Goal: Task Accomplishment & Management: Manage account settings

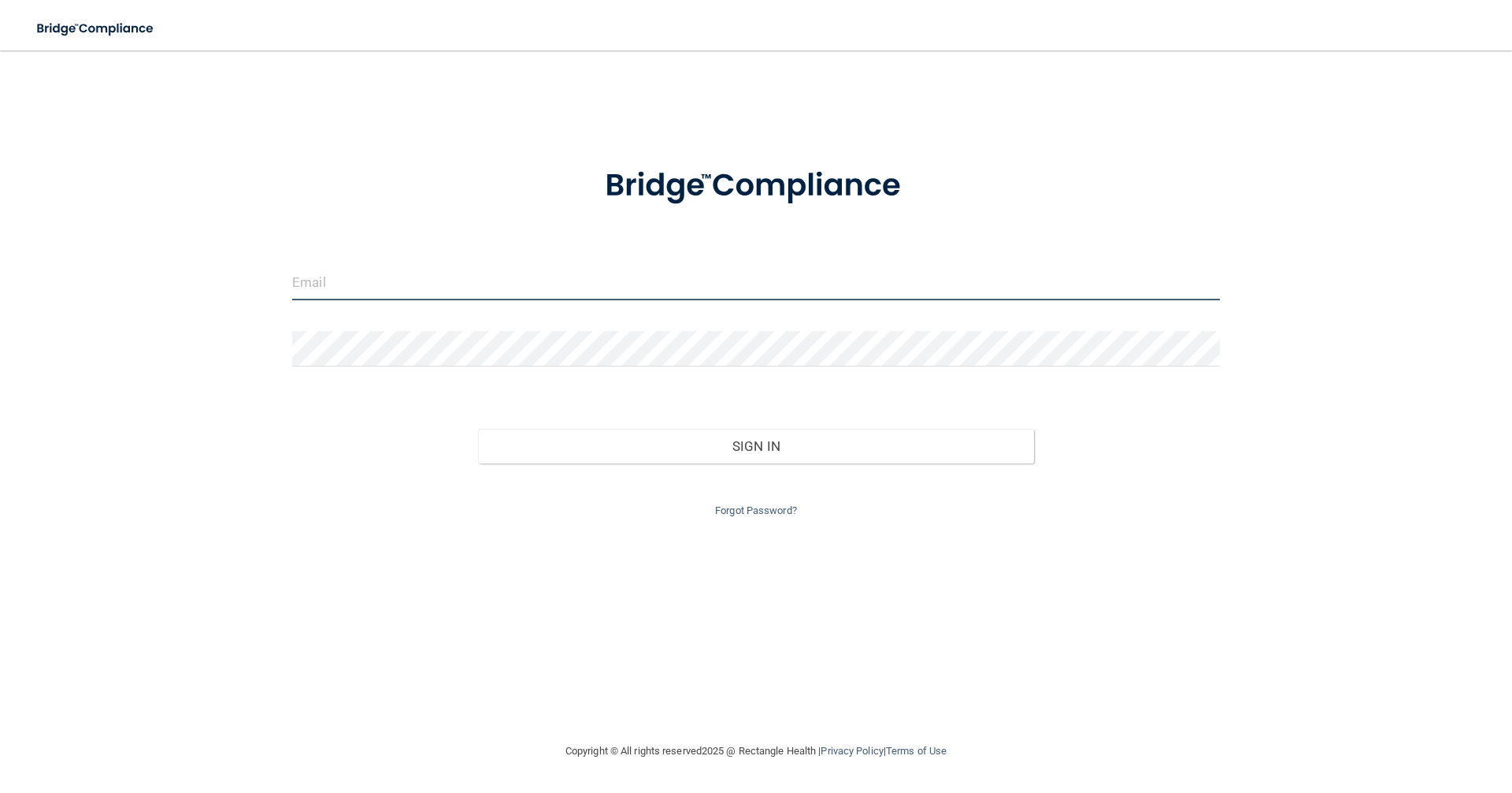
click at [354, 294] on input "email" at bounding box center [756, 282] width 928 height 35
type input "[EMAIL_ADDRESS][DOMAIN_NAME]"
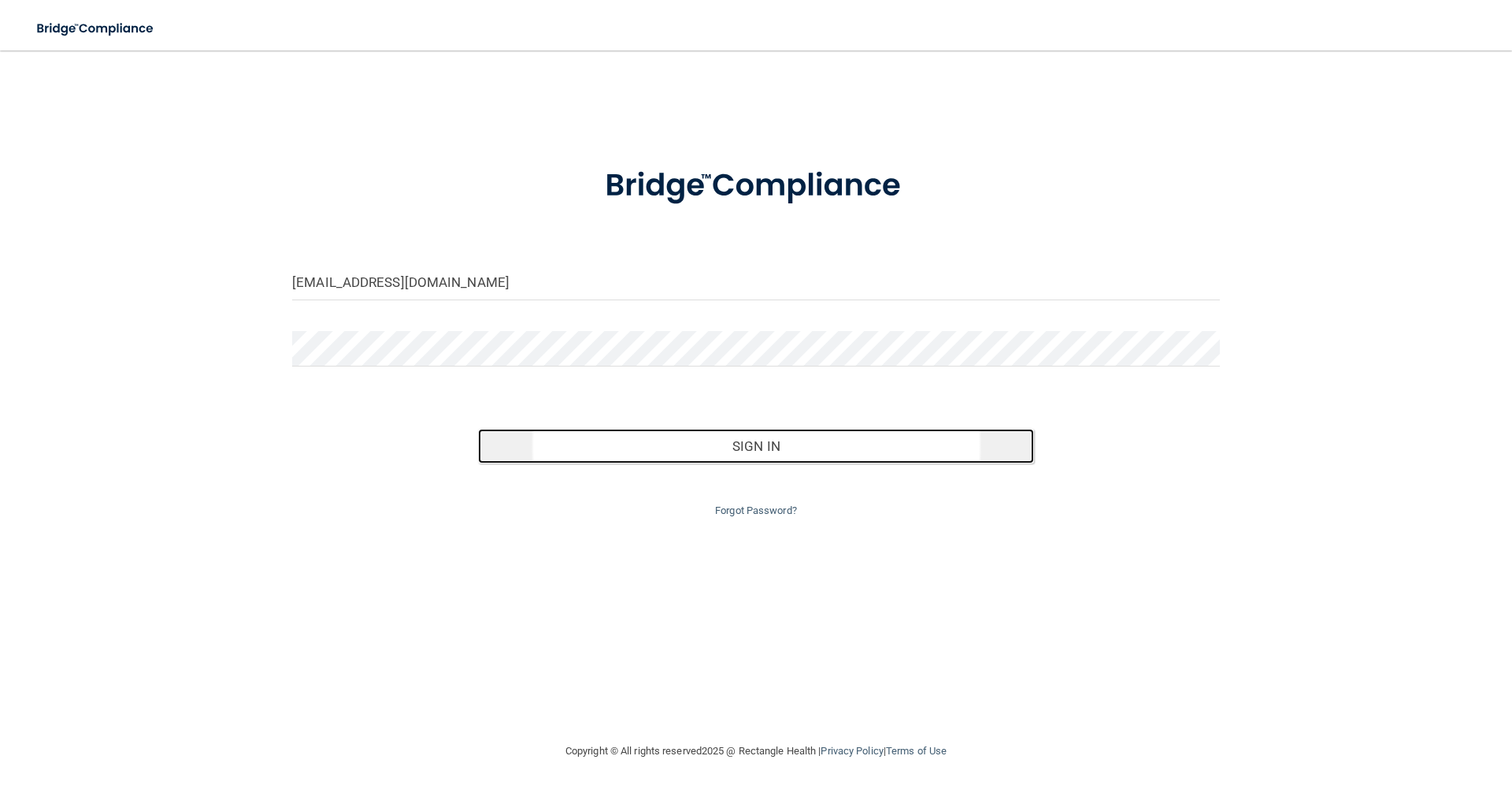
click at [677, 454] on button "Sign In" at bounding box center [757, 446] width 557 height 35
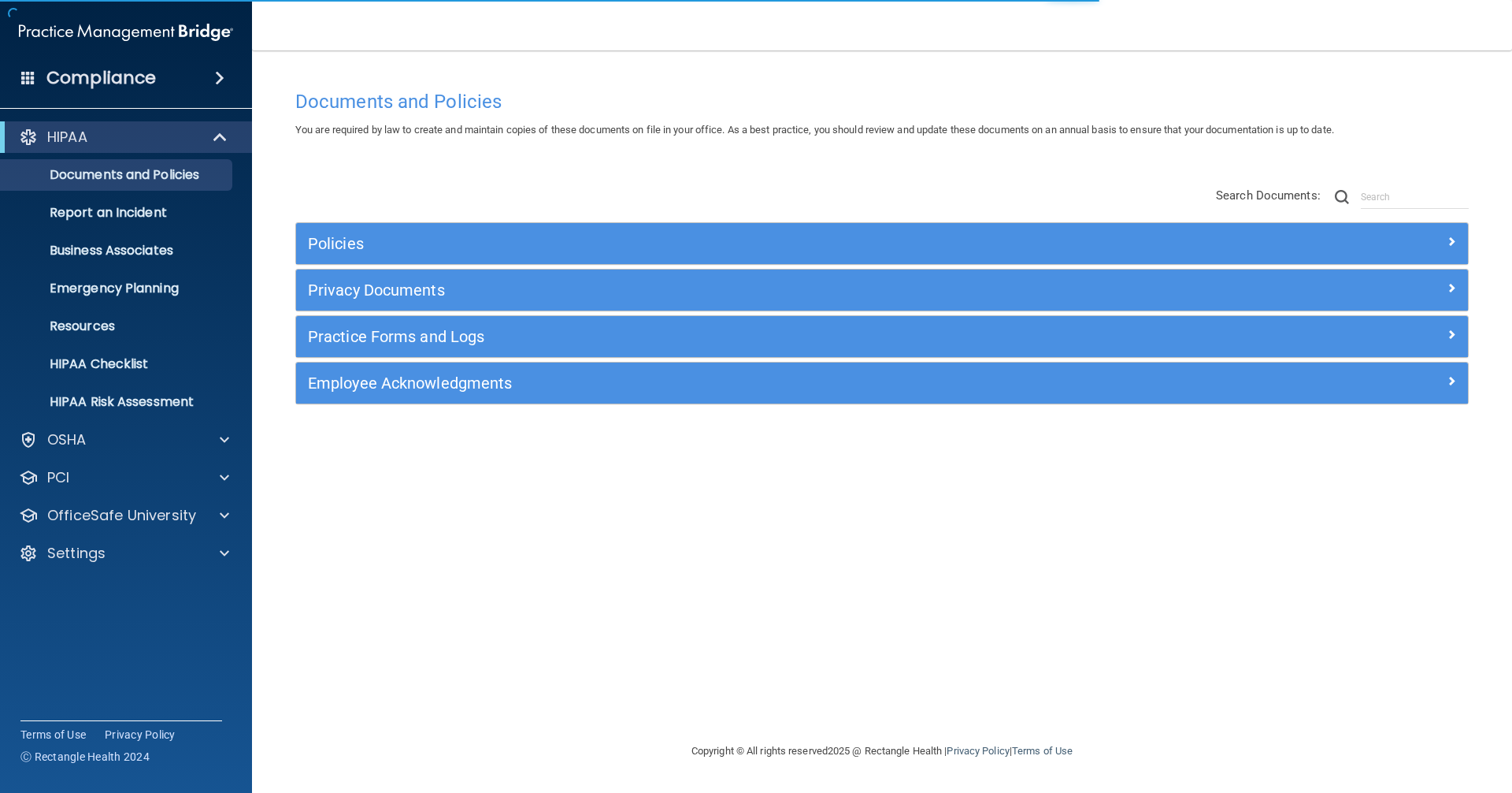
click at [102, 76] on h4 "Compliance" at bounding box center [101, 77] width 110 height 22
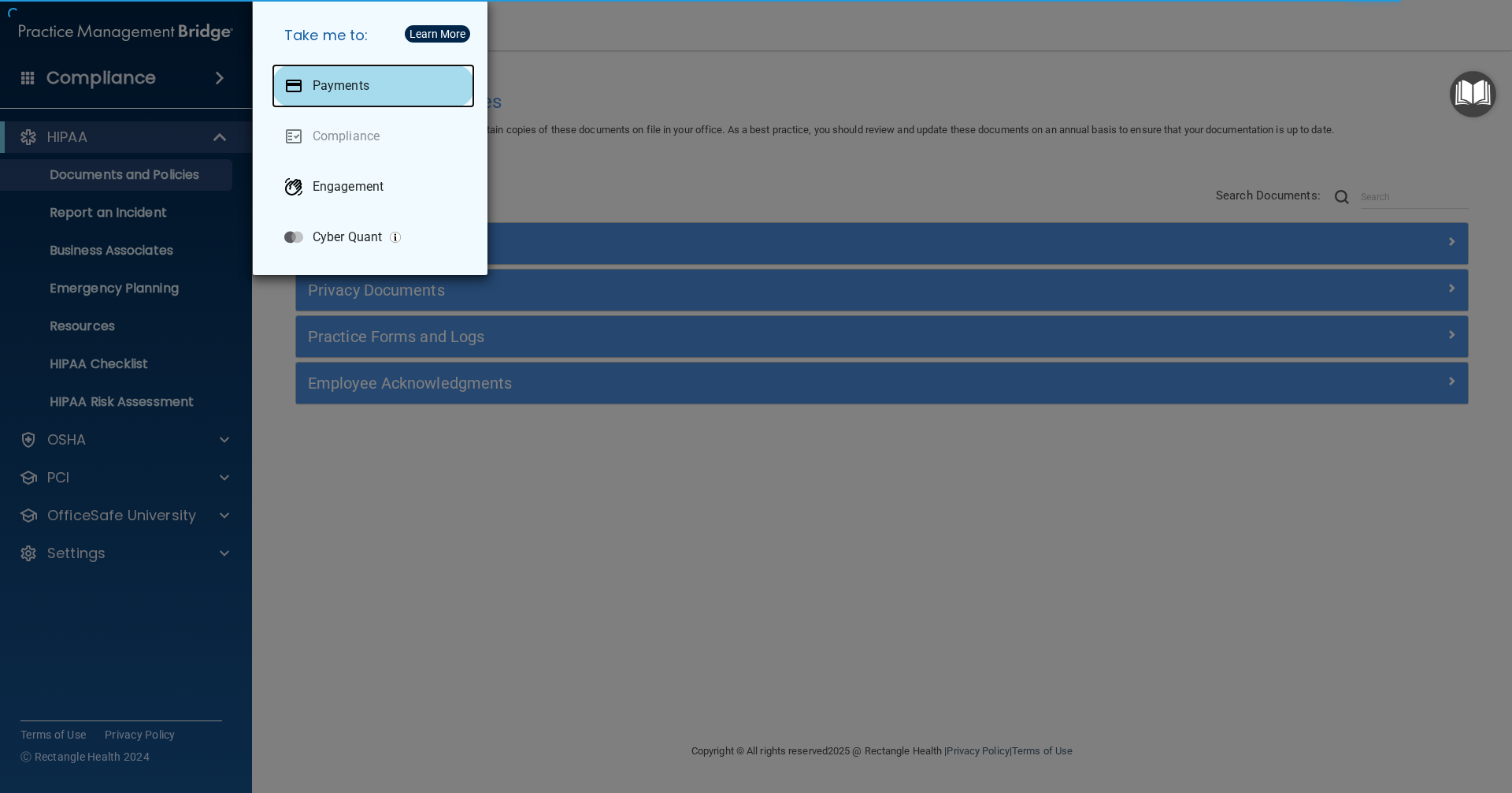
click at [340, 81] on p "Payments" at bounding box center [341, 86] width 57 height 16
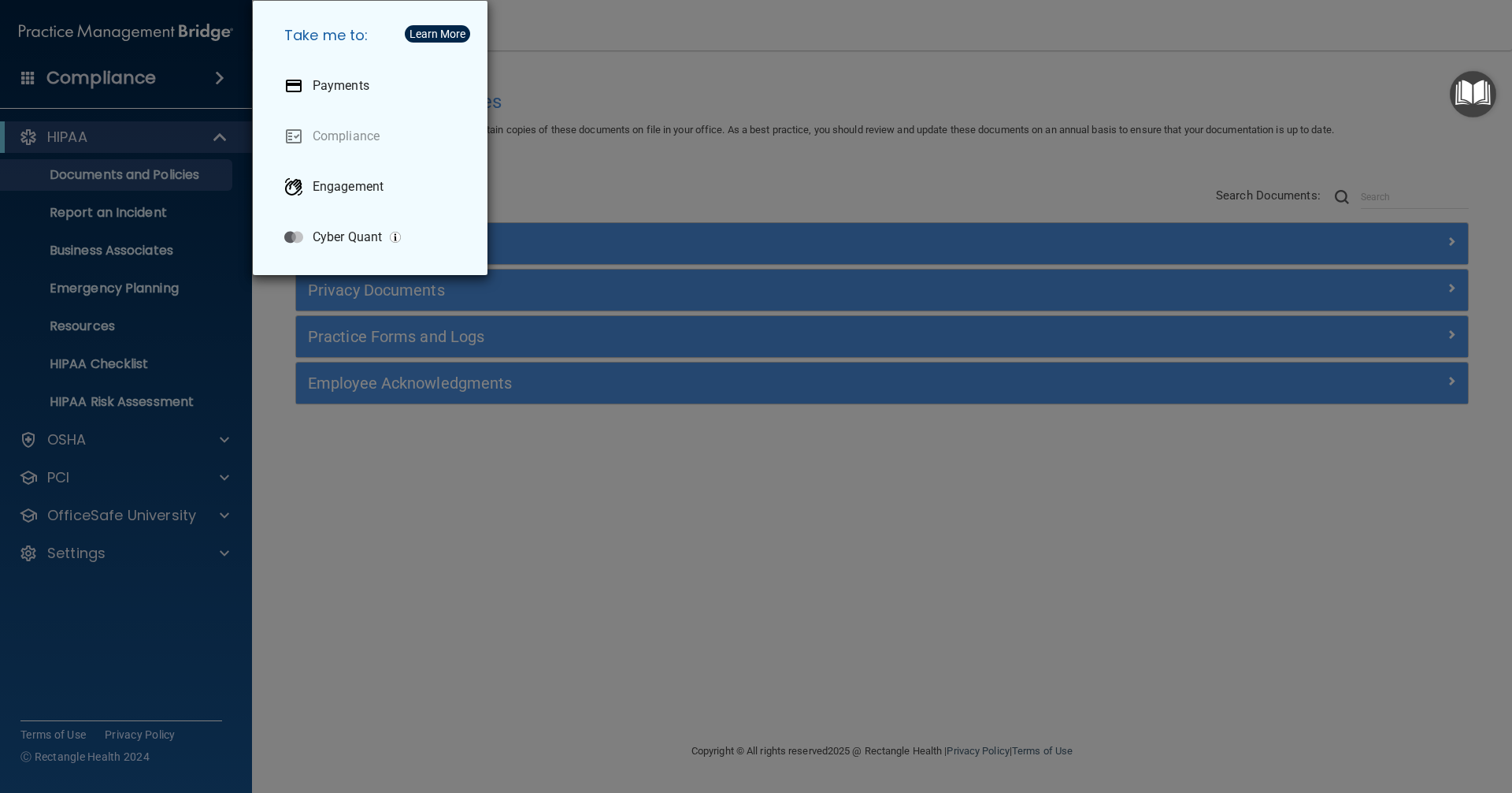
click at [129, 551] on div "Take me to: Payments Compliance Engagement Cyber Quant" at bounding box center [756, 396] width 1512 height 793
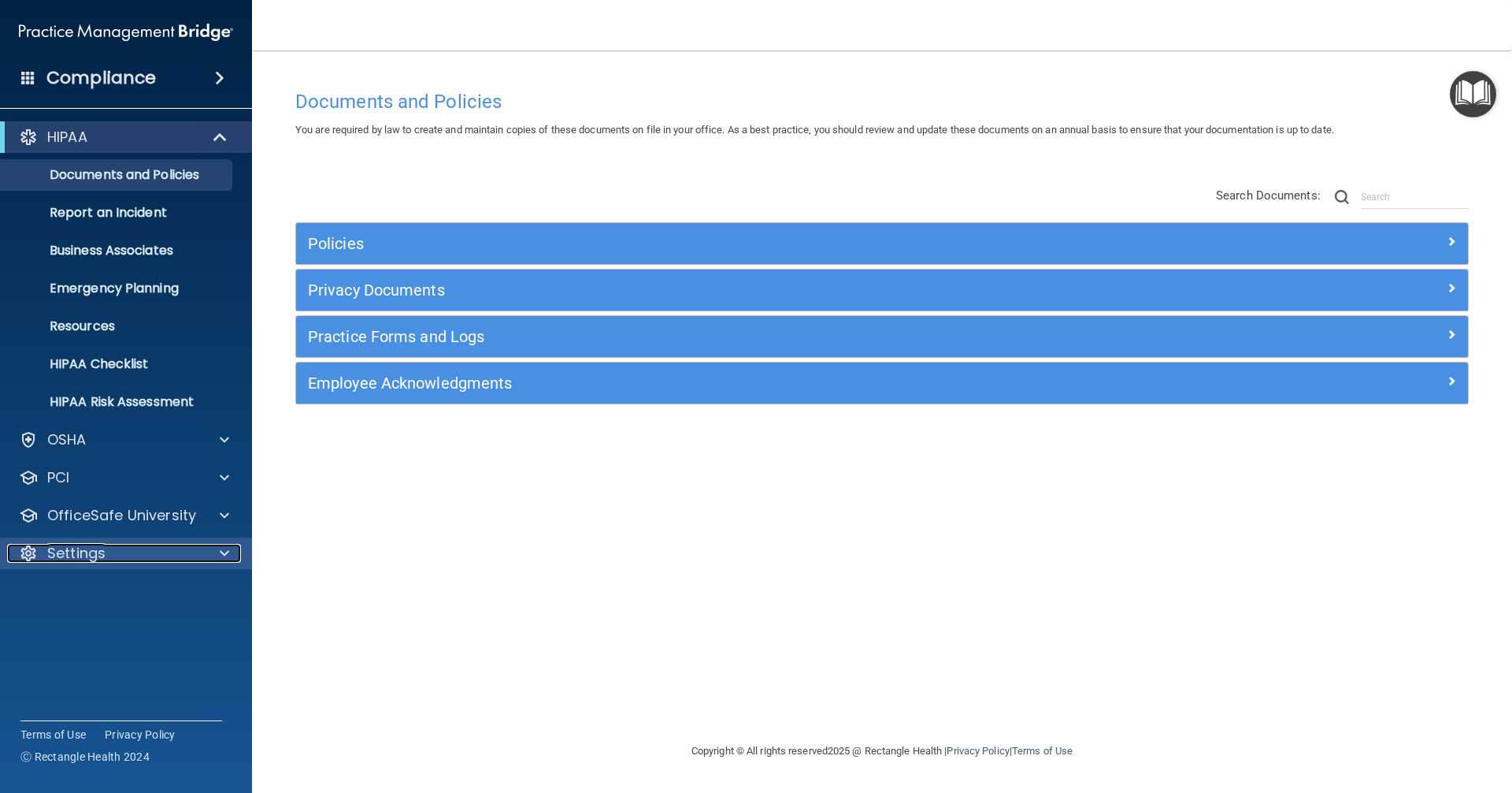
click at [127, 556] on div "Settings" at bounding box center [104, 553] width 195 height 19
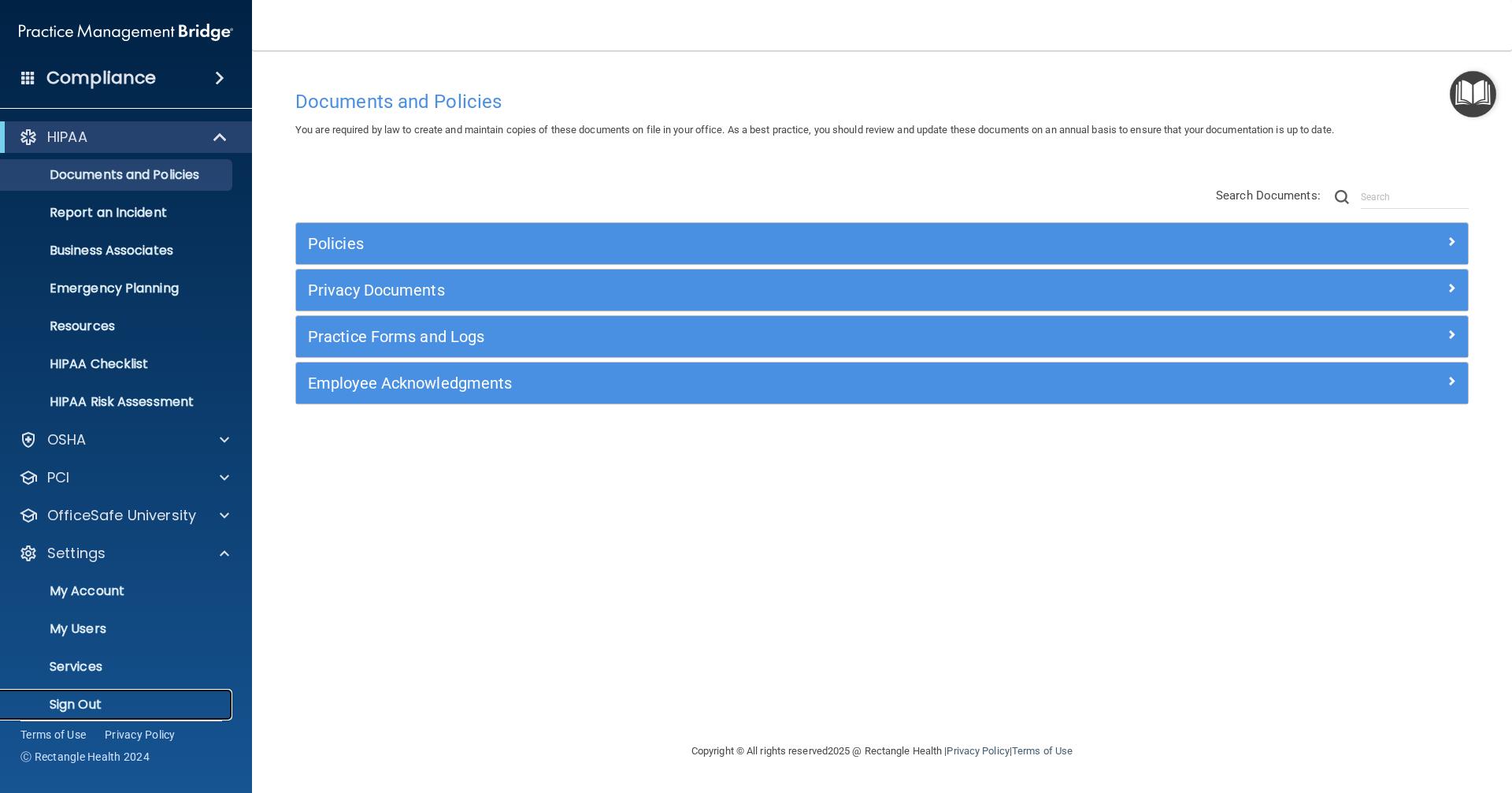
click at [115, 701] on p "Sign Out" at bounding box center [117, 704] width 215 height 16
